Goal: Navigation & Orientation: Understand site structure

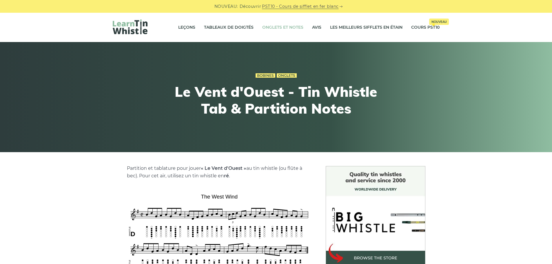
click at [283, 28] on font "Onglets et notes" at bounding box center [282, 27] width 41 height 5
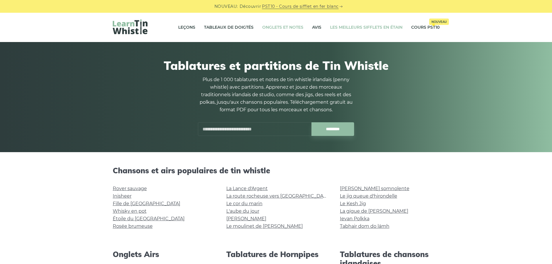
click at [345, 27] on font "Les meilleurs sifflets en étain" at bounding box center [366, 27] width 72 height 5
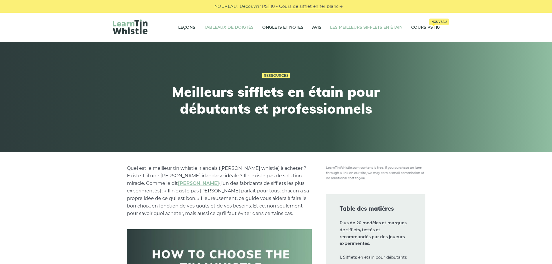
click at [213, 27] on font "Tableaux de doigtés" at bounding box center [229, 27] width 50 height 5
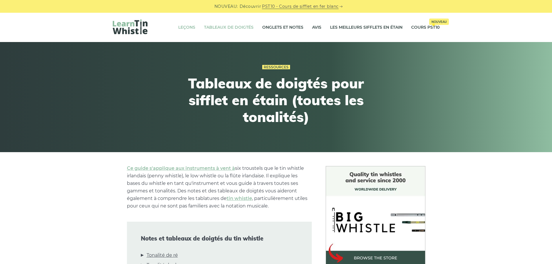
click at [180, 26] on font "Leçons" at bounding box center [186, 27] width 17 height 5
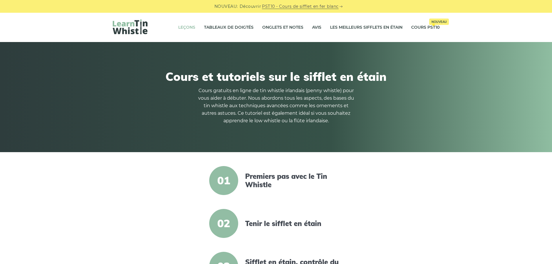
click at [131, 25] on img at bounding box center [130, 26] width 35 height 15
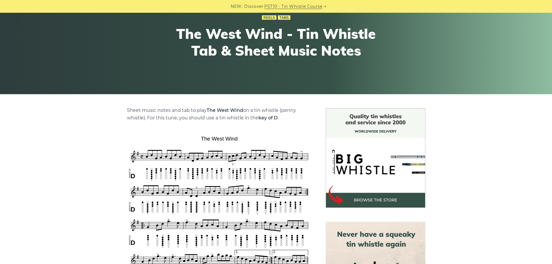
scroll to position [87, 0]
